Goal: Go to known website: Go to known website

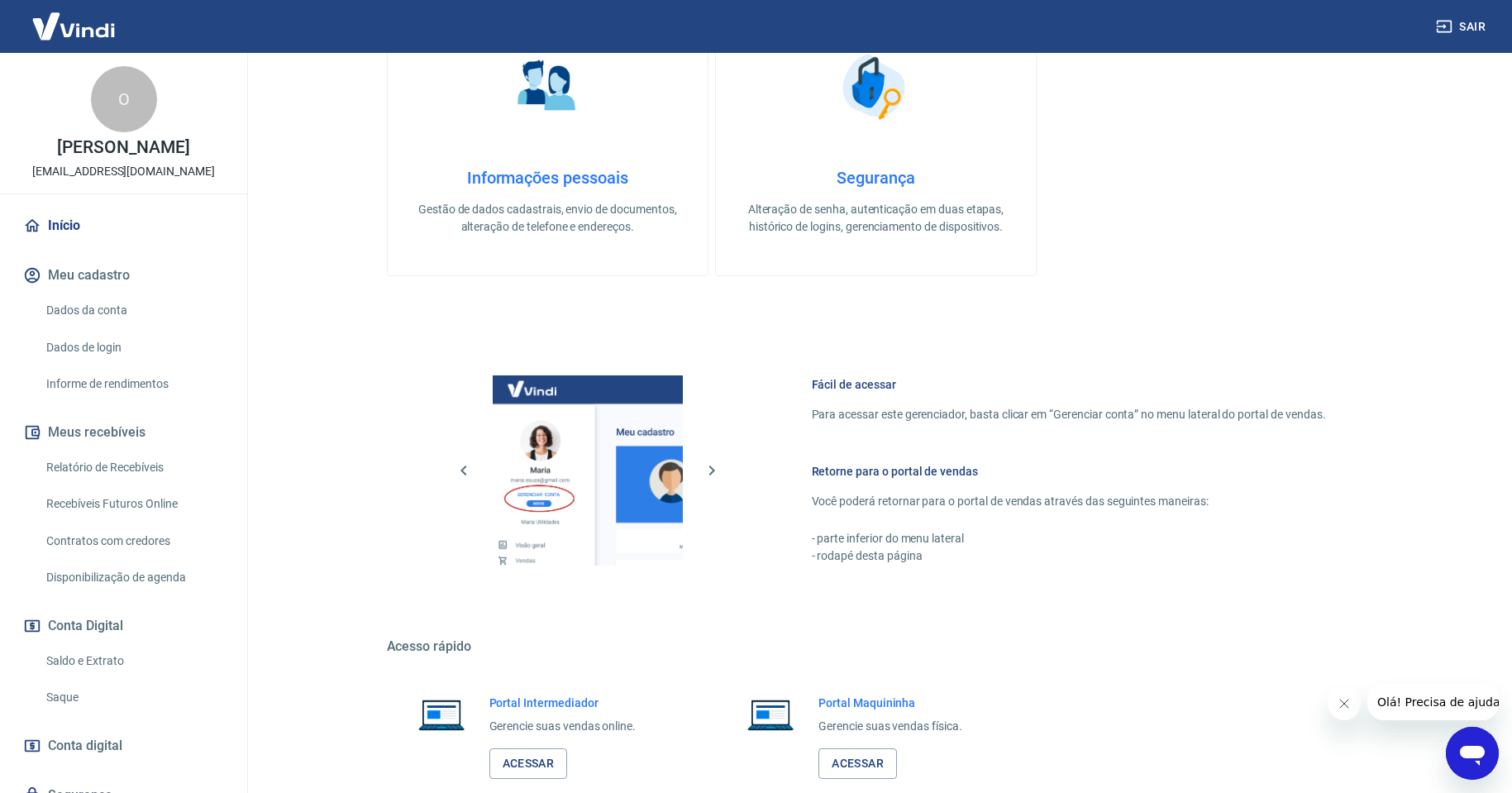
scroll to position [625, 0]
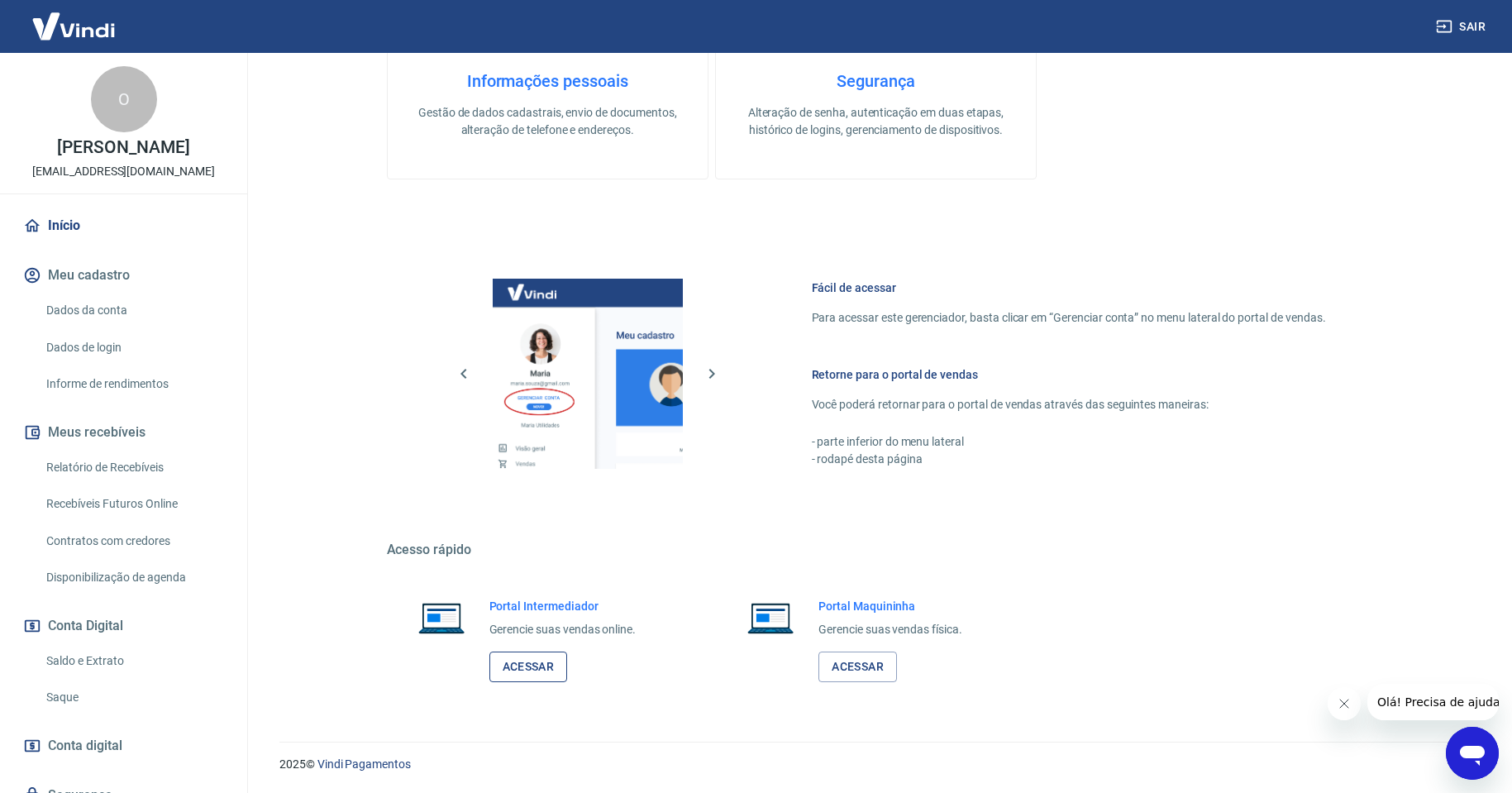
click at [520, 665] on link "Acessar" at bounding box center [529, 666] width 79 height 30
